Goal: Transaction & Acquisition: Obtain resource

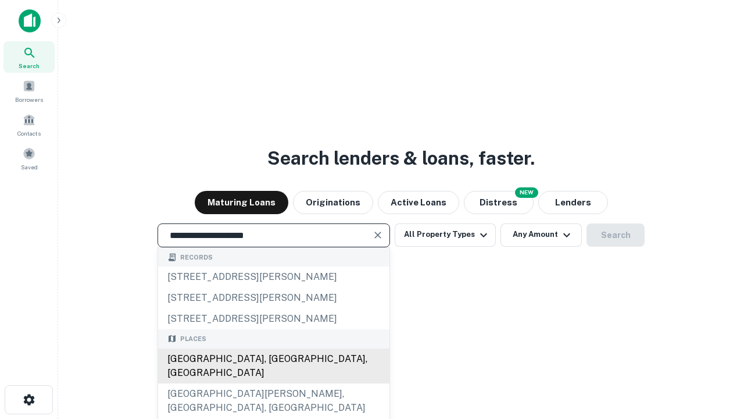
click at [273, 383] on div "Santa Monica, CA, USA" at bounding box center [273, 365] width 231 height 35
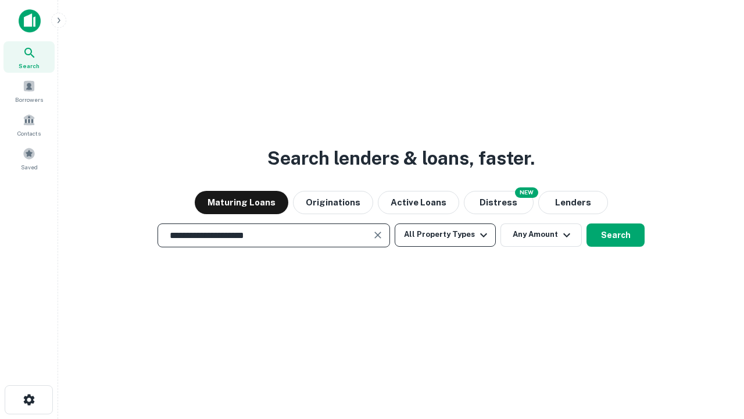
type input "**********"
click at [445, 234] on button "All Property Types" at bounding box center [445, 234] width 101 height 23
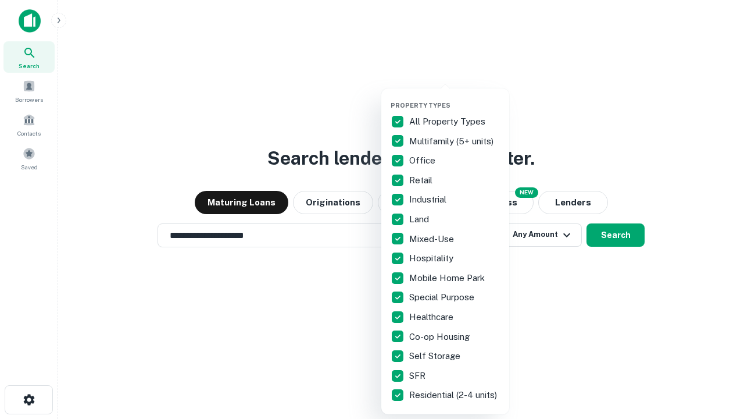
click at [455, 98] on button "button" at bounding box center [455, 98] width 128 height 1
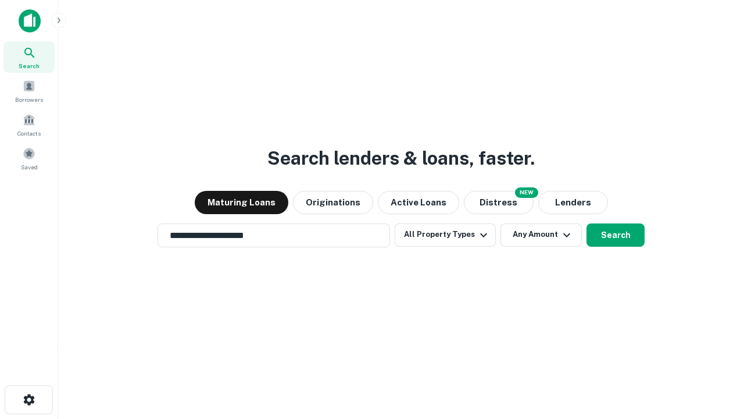
scroll to position [18, 0]
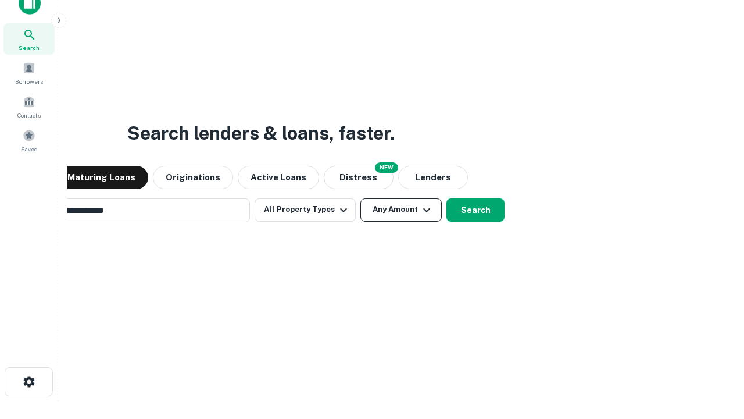
click at [360, 198] on button "Any Amount" at bounding box center [400, 209] width 81 height 23
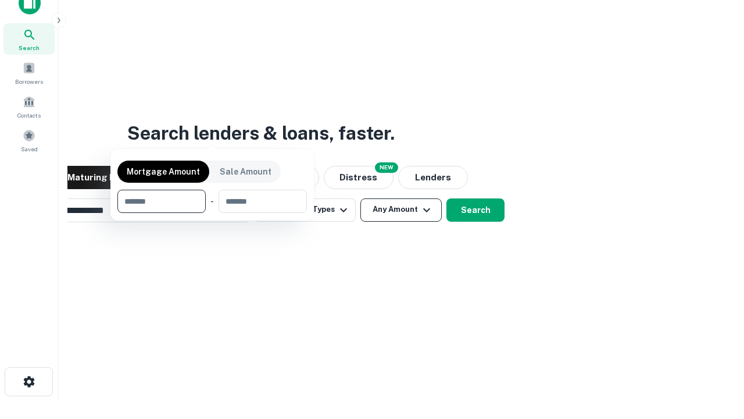
scroll to position [19, 0]
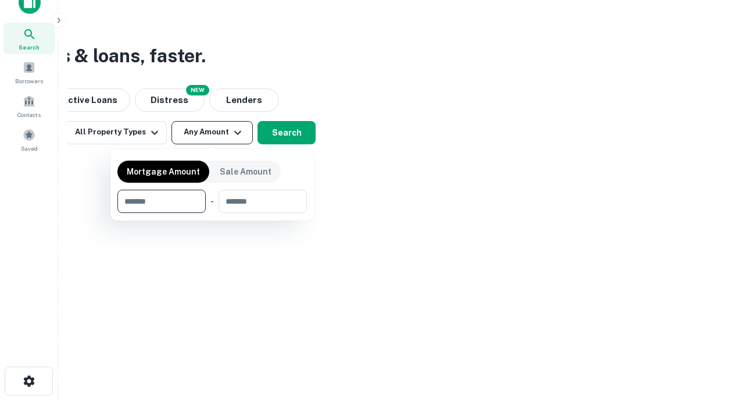
type input "*******"
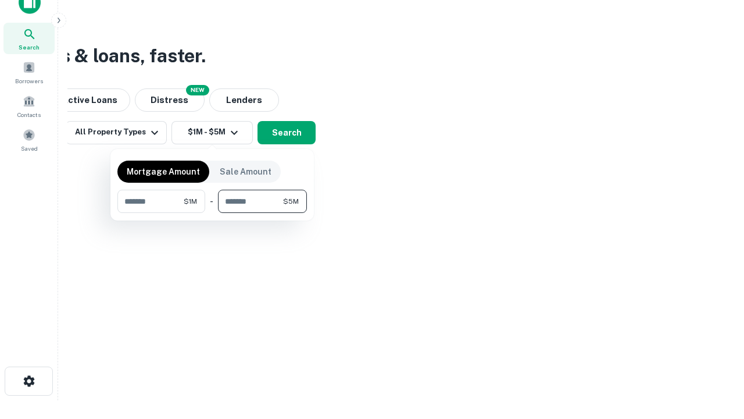
type input "*******"
click at [212, 213] on button "button" at bounding box center [212, 213] width 190 height 1
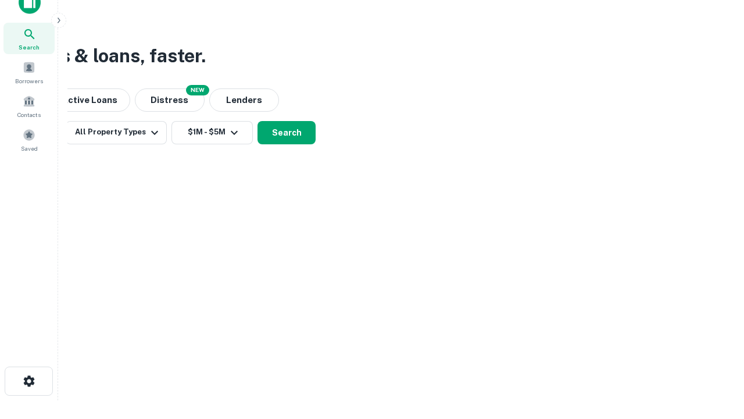
scroll to position [7, 215]
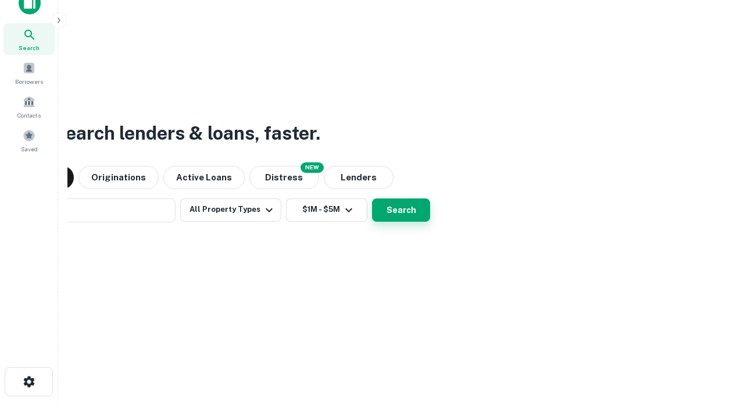
click at [372, 198] on button "Search" at bounding box center [401, 209] width 58 height 23
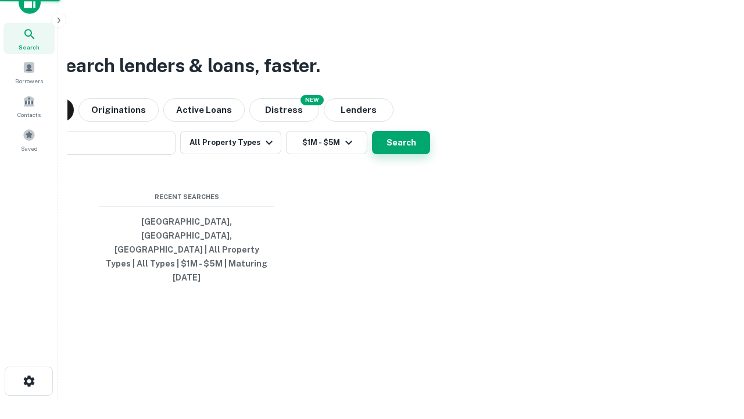
scroll to position [31, 329]
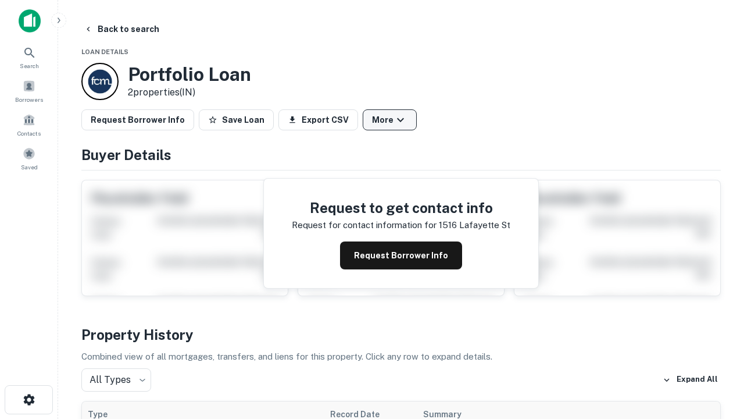
click at [390, 120] on button "More" at bounding box center [390, 119] width 54 height 21
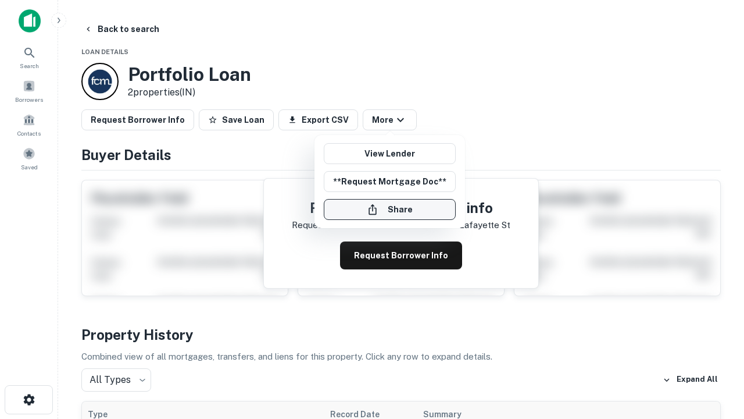
click at [390, 209] on button "Share" at bounding box center [390, 209] width 132 height 21
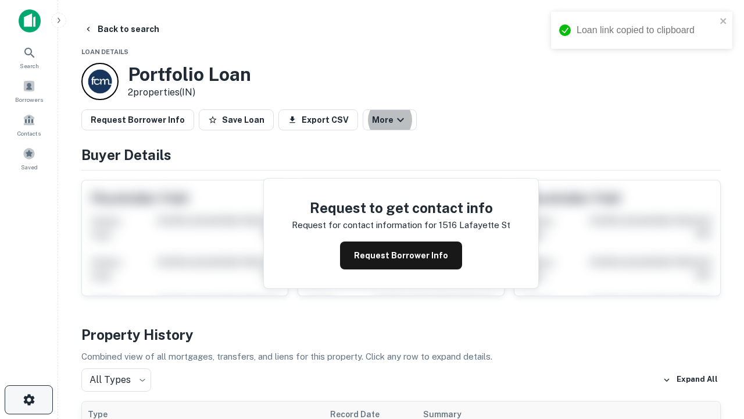
click at [28, 399] on icon "button" at bounding box center [29, 399] width 14 height 14
